Goal: Find specific fact: Find specific fact

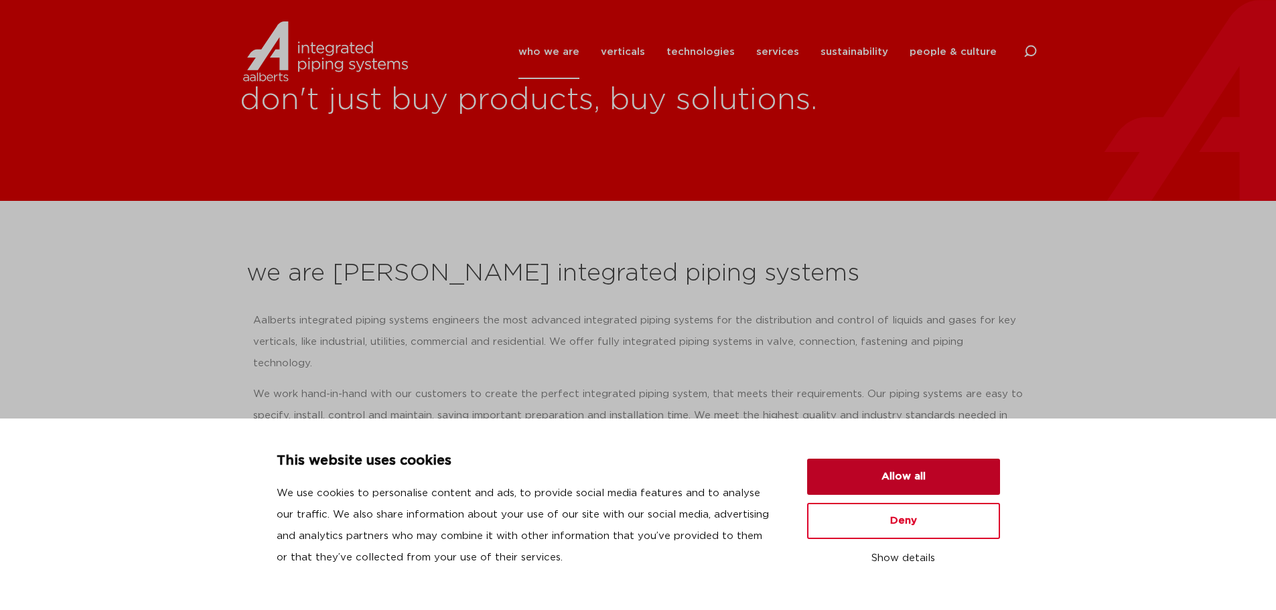
click at [930, 472] on button "Allow all" at bounding box center [903, 477] width 193 height 36
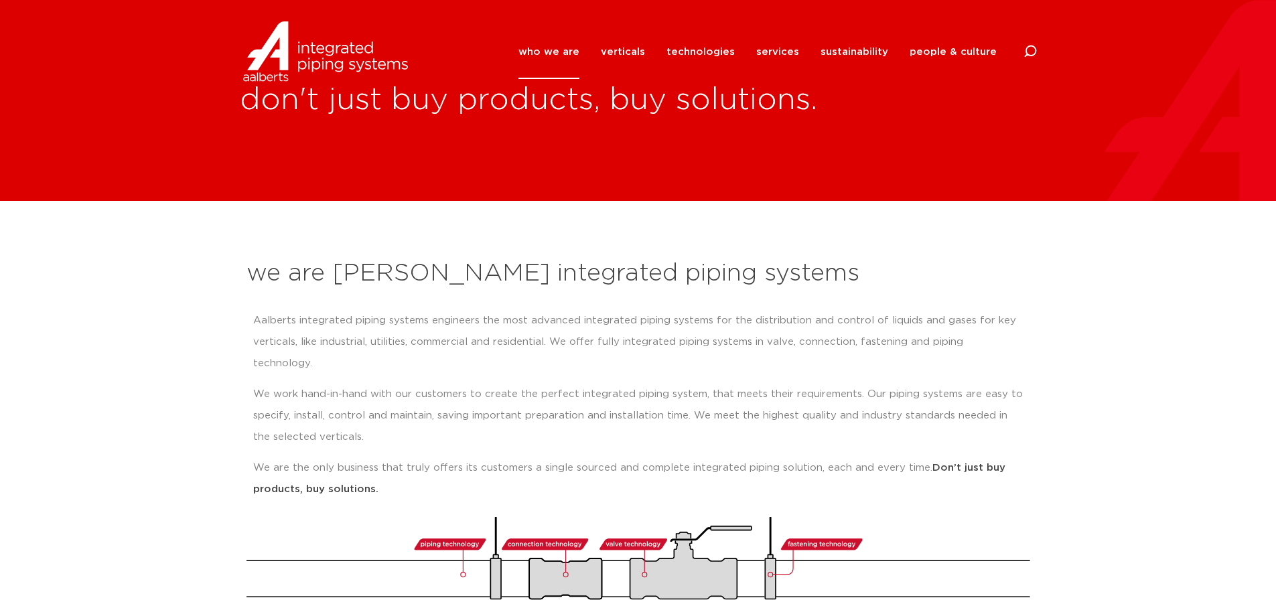
click at [1044, 54] on div "who we are we are [PERSON_NAME] integrated piping systems our mission our regio…" at bounding box center [638, 51] width 1276 height 60
click at [1039, 54] on div "who we are we are [PERSON_NAME] integrated piping systems our mission our regio…" at bounding box center [638, 51] width 1276 height 60
click at [1027, 56] on icon at bounding box center [1029, 51] width 13 height 13
click at [884, 56] on input "Search" at bounding box center [929, 50] width 214 height 31
click at [848, 50] on input "Search" at bounding box center [929, 50] width 214 height 31
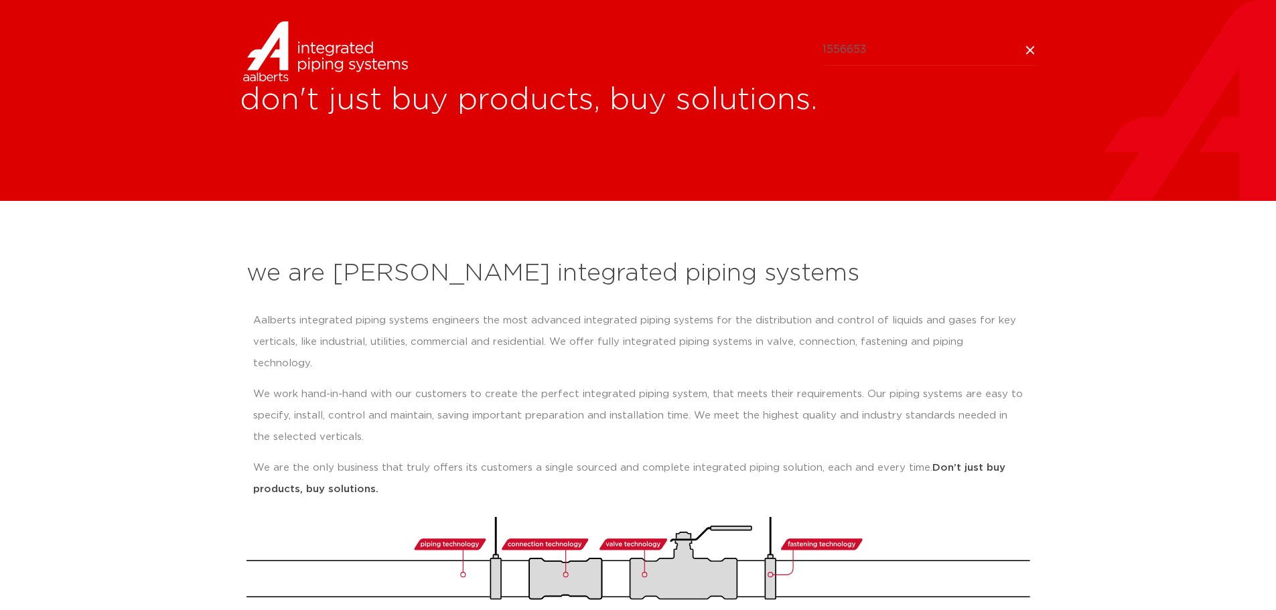
type input "1556653"
click button "Search" at bounding box center [0, 0] width 0 height 0
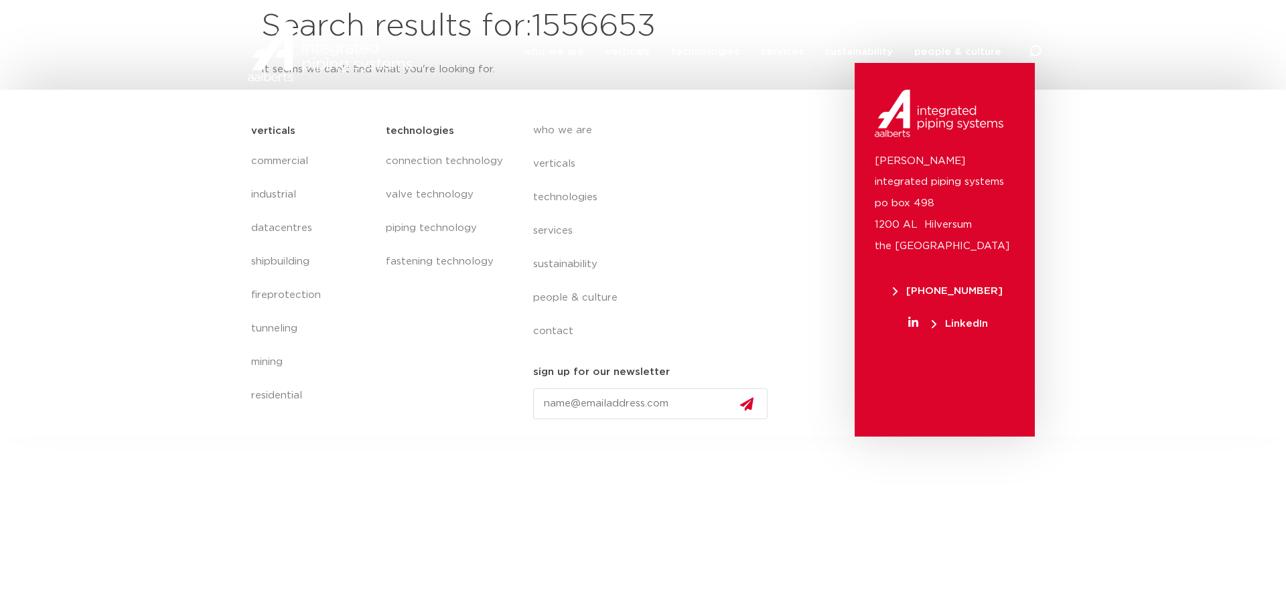
click at [611, 29] on li "verticals all verticals commercial industrial datacentres shipbuilding fireprot…" at bounding box center [628, 52] width 66 height 54
click at [567, 27] on link "who we are" at bounding box center [553, 52] width 61 height 54
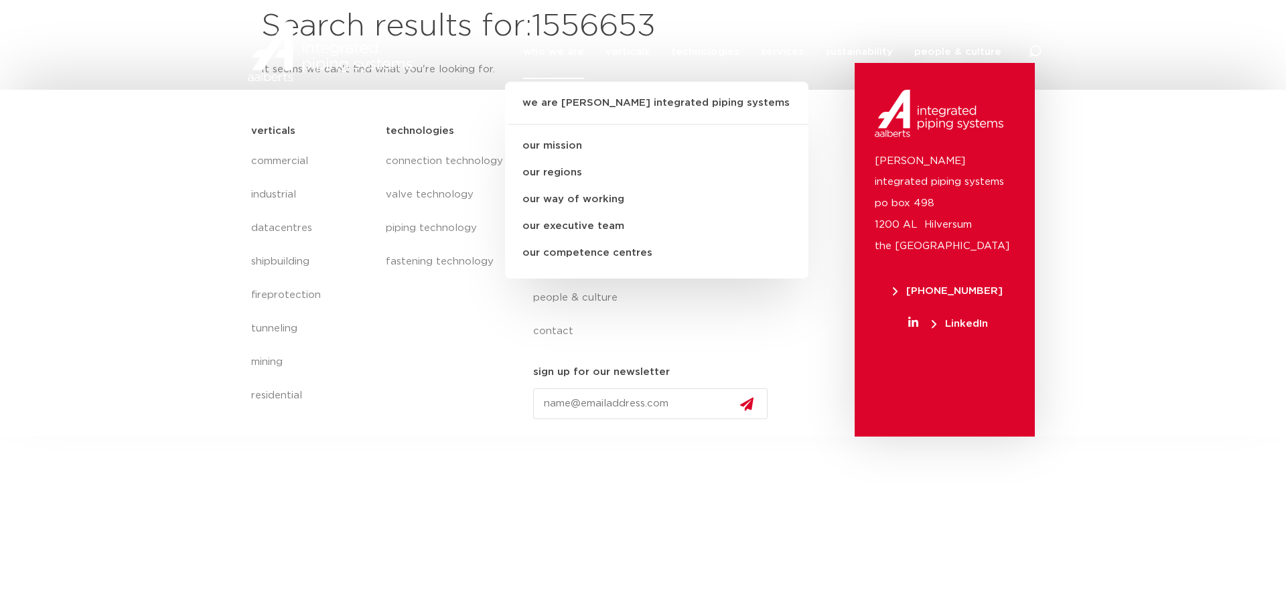
click at [765, 26] on li "services all services Aalberts IPS Revit plug-in design service prefab services…" at bounding box center [782, 52] width 64 height 54
